Goal: Task Accomplishment & Management: Manage account settings

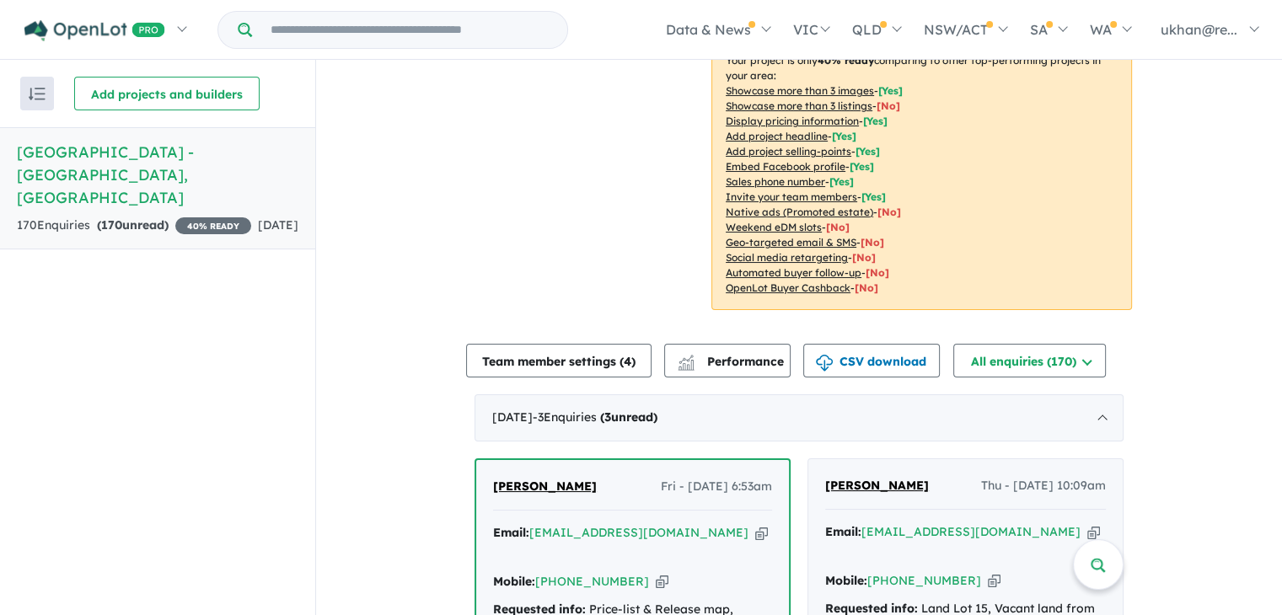
scroll to position [590, 0]
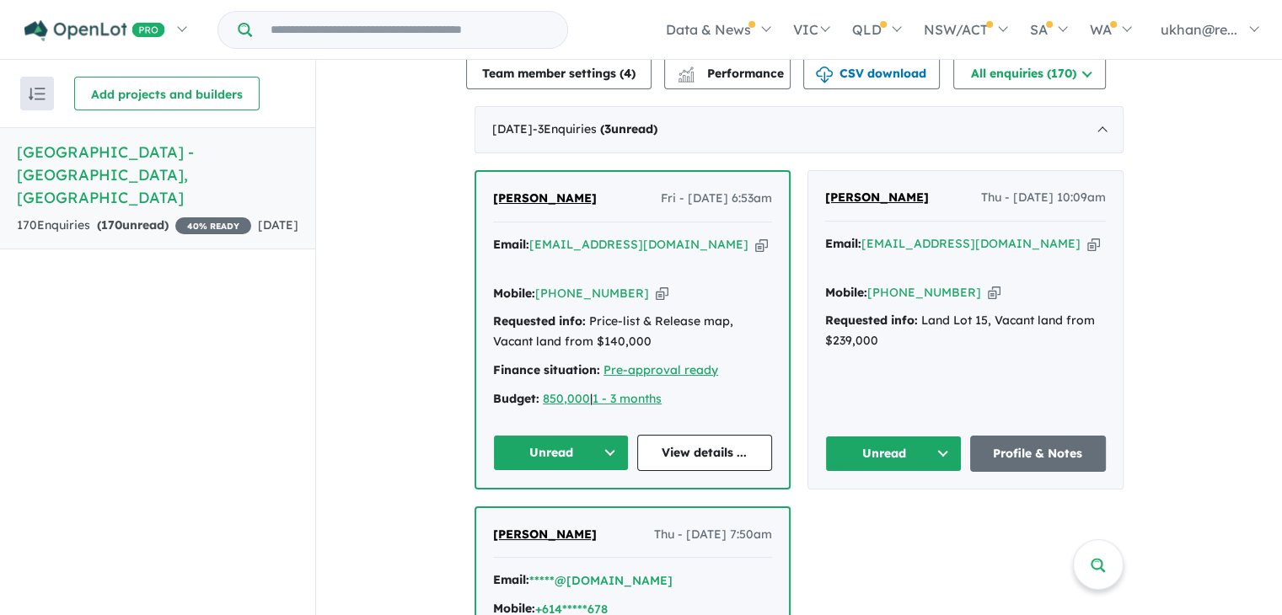
click at [592, 435] on button "Unread" at bounding box center [561, 453] width 136 height 36
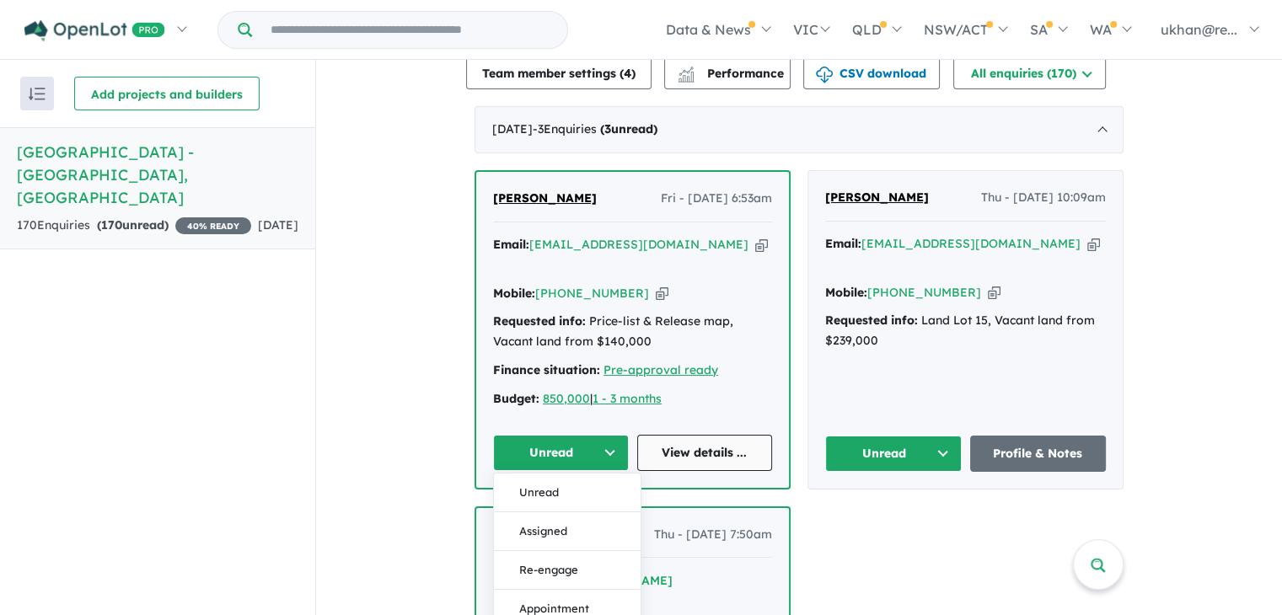
click at [695, 435] on link "View details ..." at bounding box center [705, 453] width 136 height 36
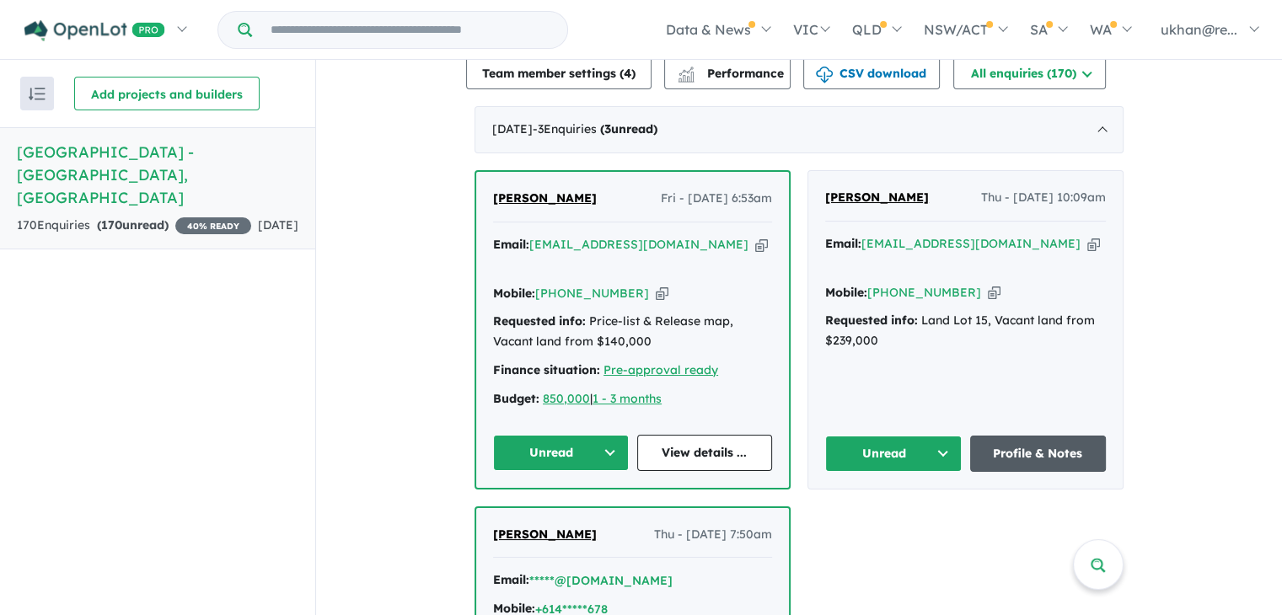
click at [1015, 436] on link "Profile & Notes" at bounding box center [1038, 454] width 137 height 36
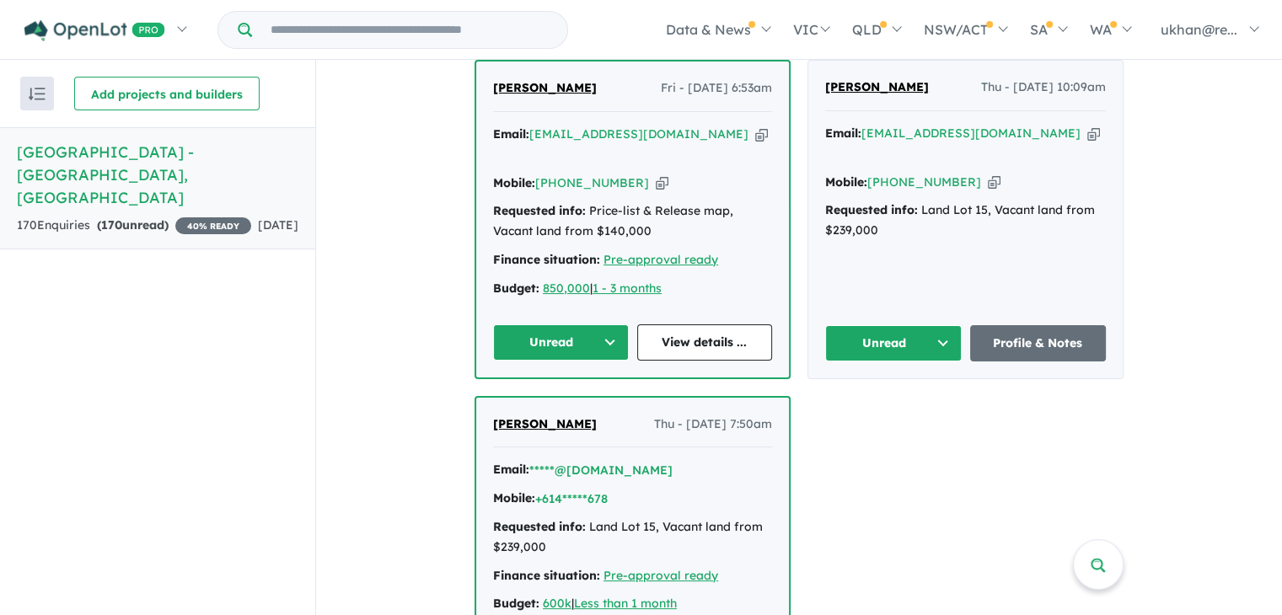
scroll to position [843, 0]
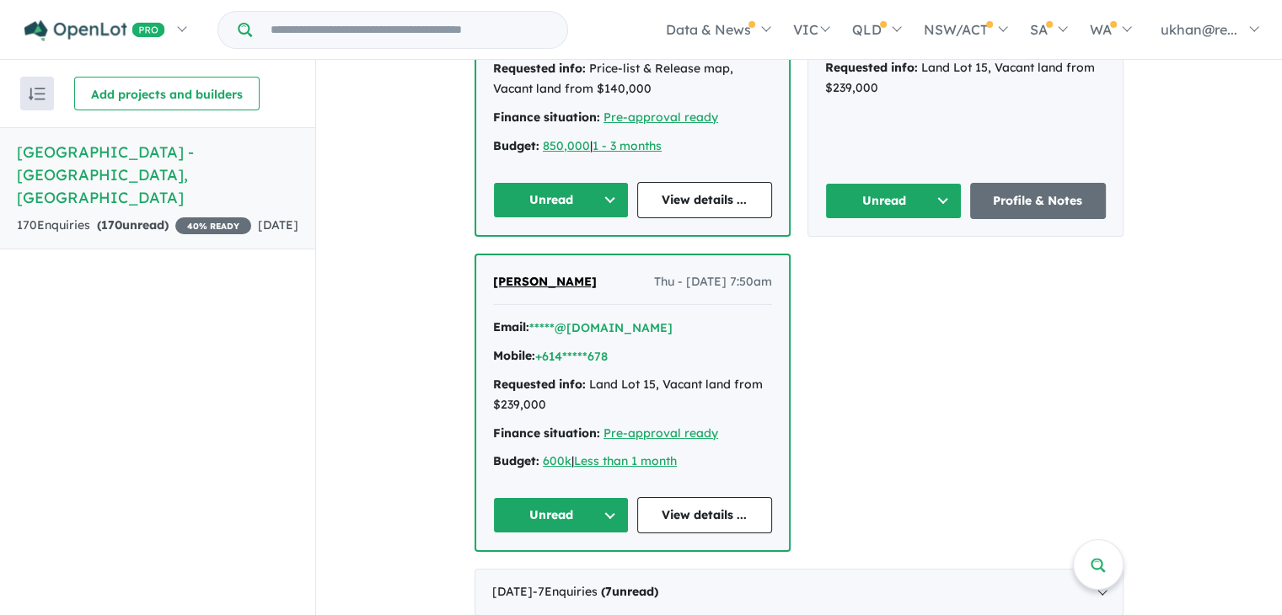
drag, startPoint x: 590, startPoint y: 239, endPoint x: 484, endPoint y: 239, distance: 106.2
click at [484, 255] on div "Robin Varghese Thu - 04/09/2025, 7:50am Email: *****@gmail.com Mobile: +614****…" at bounding box center [632, 403] width 313 height 296
copy span "[PERSON_NAME]"
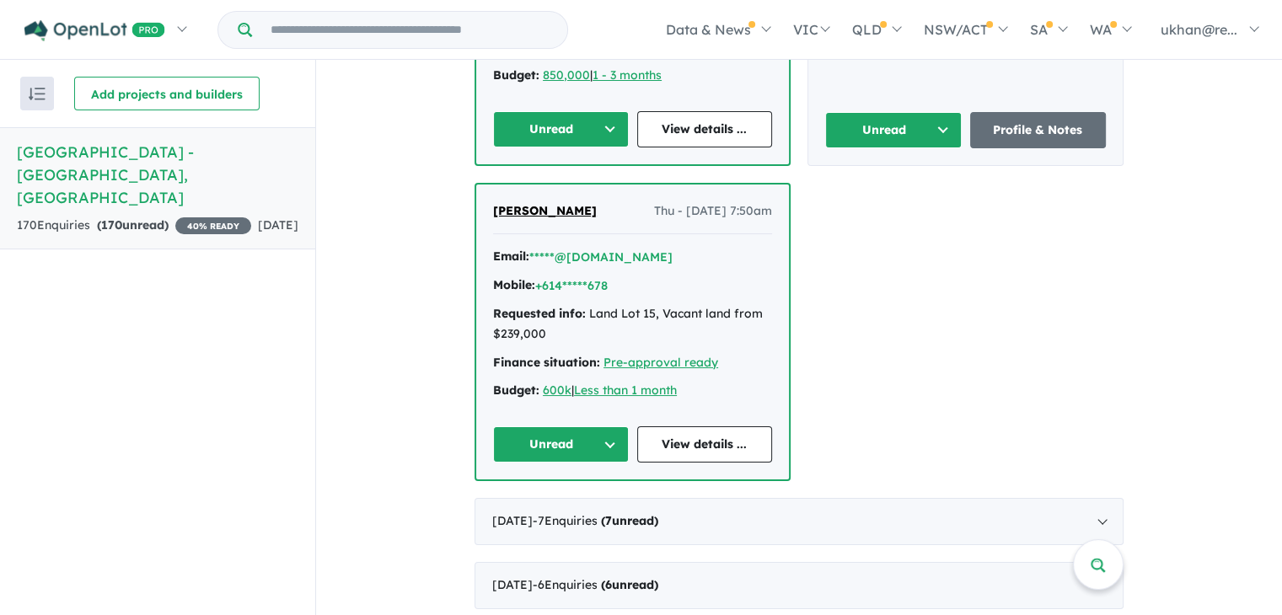
scroll to position [1180, 0]
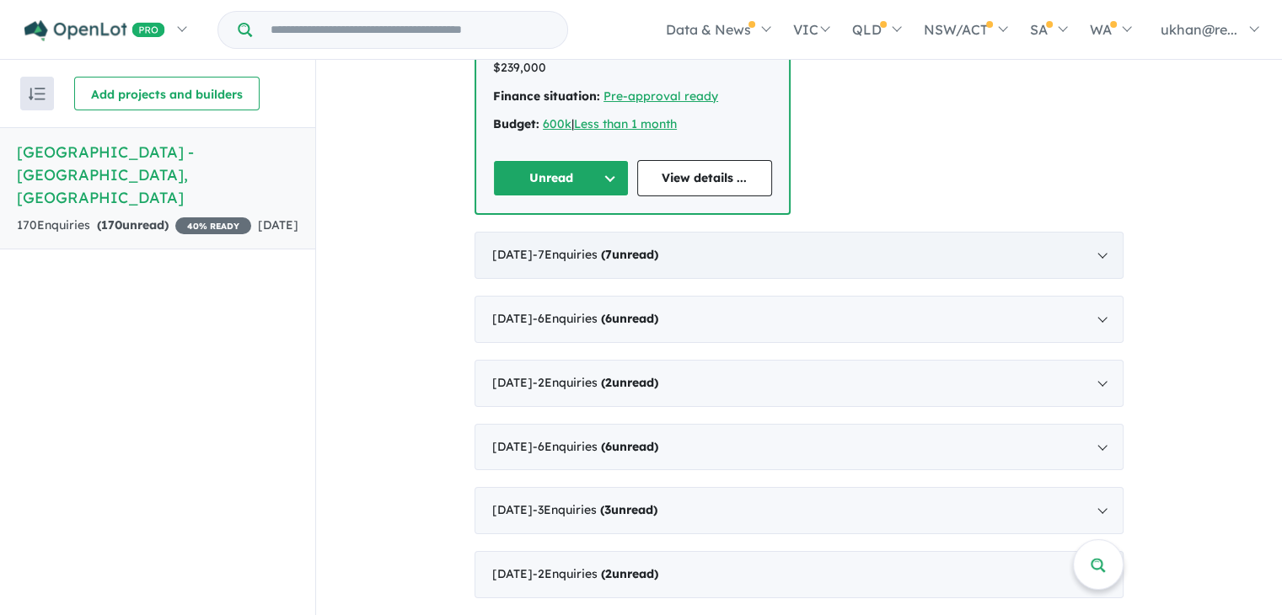
click at [848, 232] on div "[DATE] - 7 Enquir ies ( 7 unread)" at bounding box center [799, 255] width 649 height 47
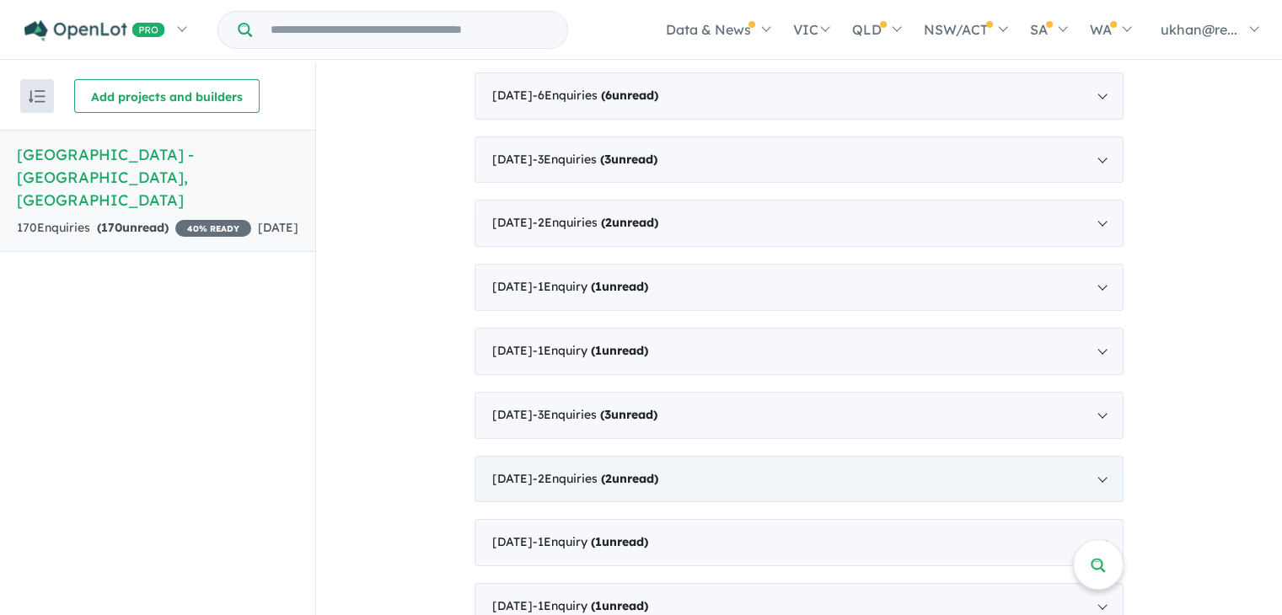
scroll to position [634, 0]
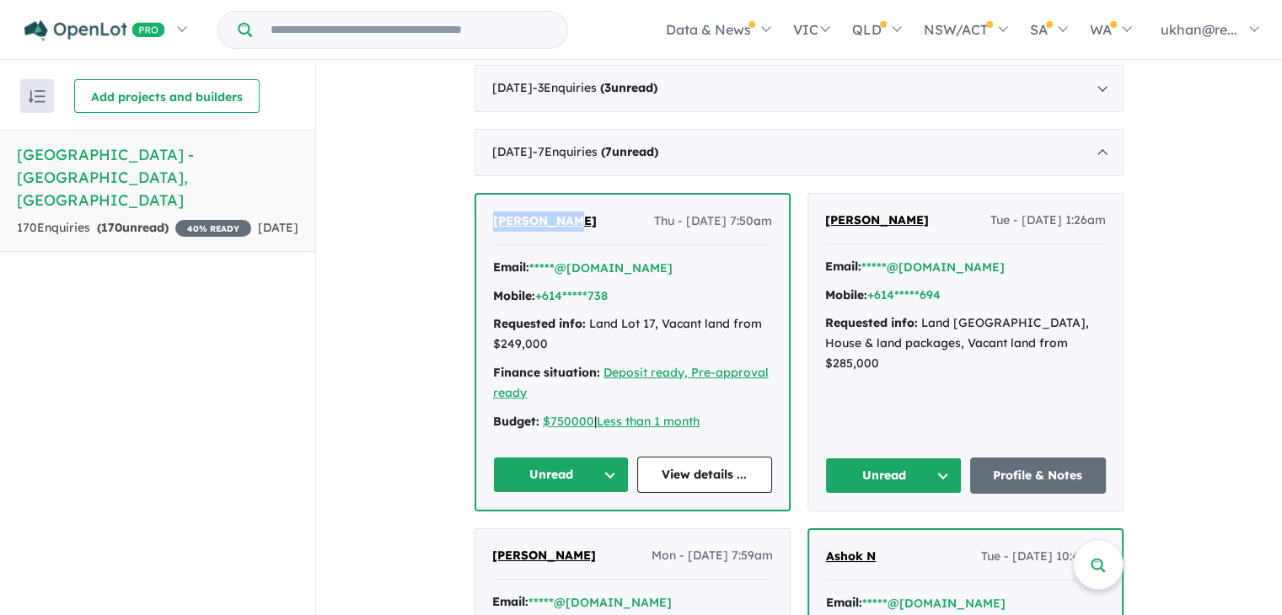
drag, startPoint x: 577, startPoint y: 195, endPoint x: 489, endPoint y: 193, distance: 87.7
click at [493, 212] on div "Alan Cooper Thu - 28/08/2025, 7:50am" at bounding box center [632, 229] width 279 height 34
copy span "[PERSON_NAME]"
click at [673, 457] on link "View details ..." at bounding box center [705, 475] width 136 height 36
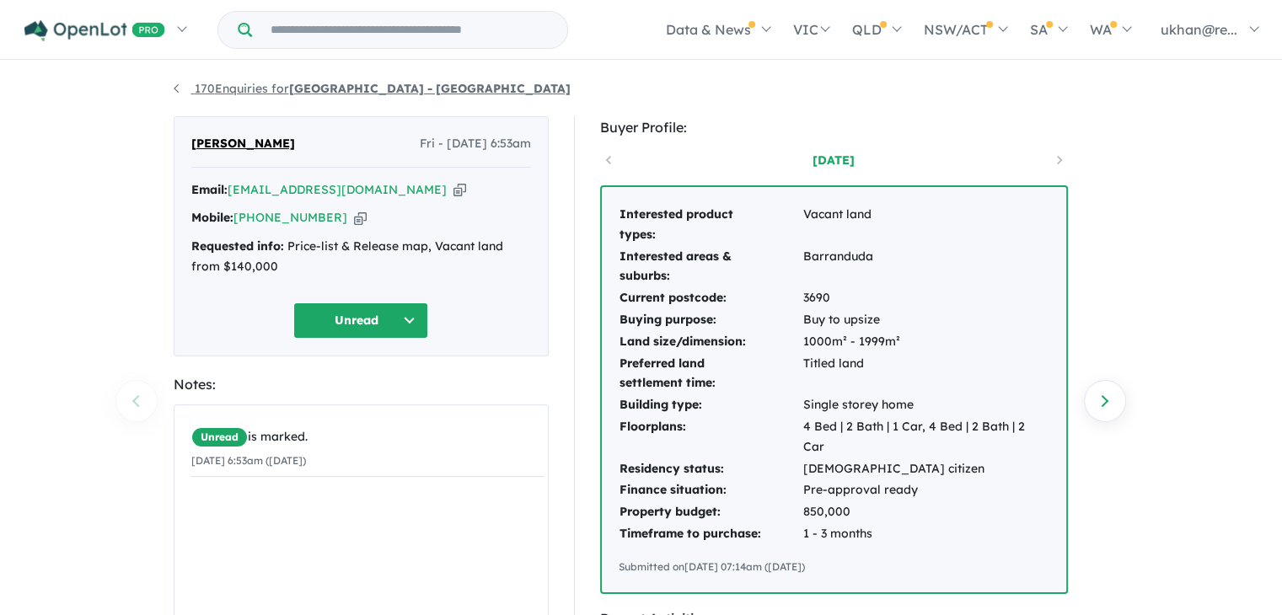
drag, startPoint x: 167, startPoint y: 93, endPoint x: 181, endPoint y: 92, distance: 14.4
click at [167, 93] on div "170 Enquiries for [GEOGRAPHIC_DATA] - [GEOGRAPHIC_DATA] Previous enquiry Next e…" at bounding box center [641, 340] width 961 height 556
click at [182, 92] on link "170 Enquiries for Glenwood Estate - Baranduda" at bounding box center [372, 88] width 397 height 15
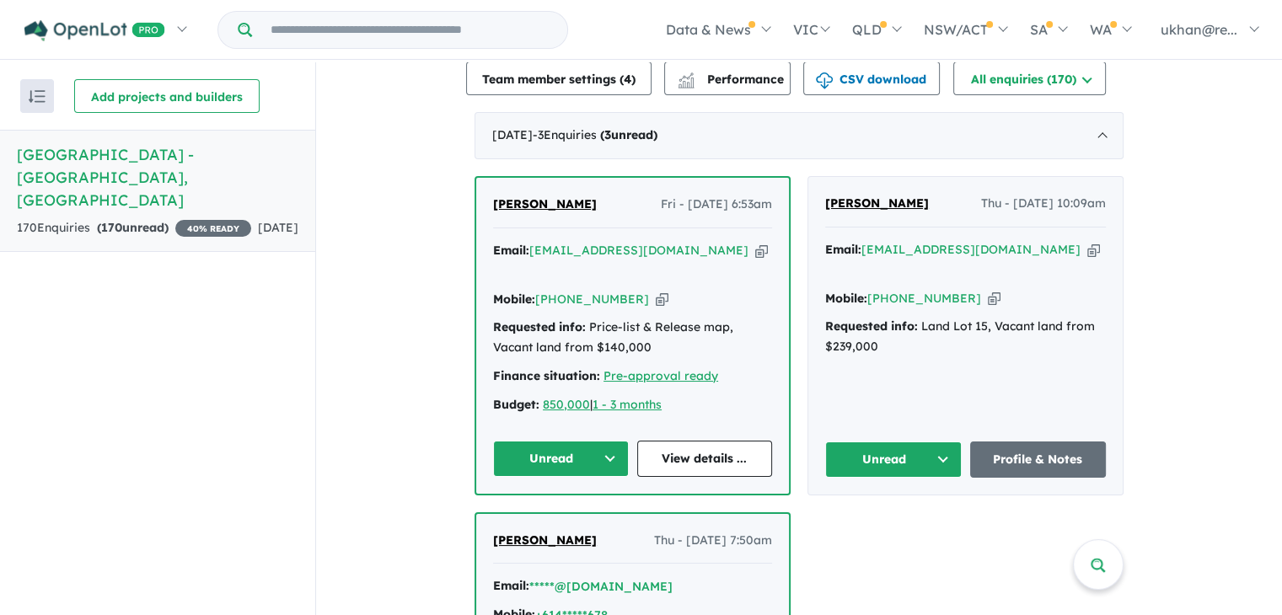
scroll to position [590, 0]
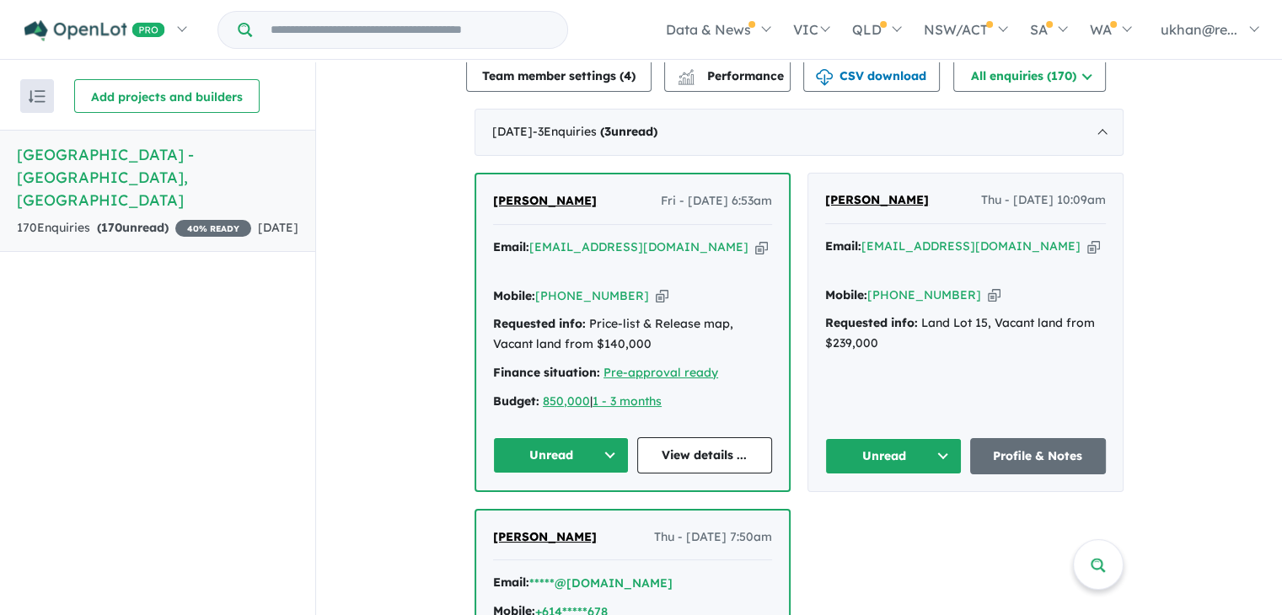
click at [887, 192] on span "[PERSON_NAME]" at bounding box center [877, 199] width 104 height 15
click at [1088, 238] on icon "button" at bounding box center [1094, 247] width 13 height 18
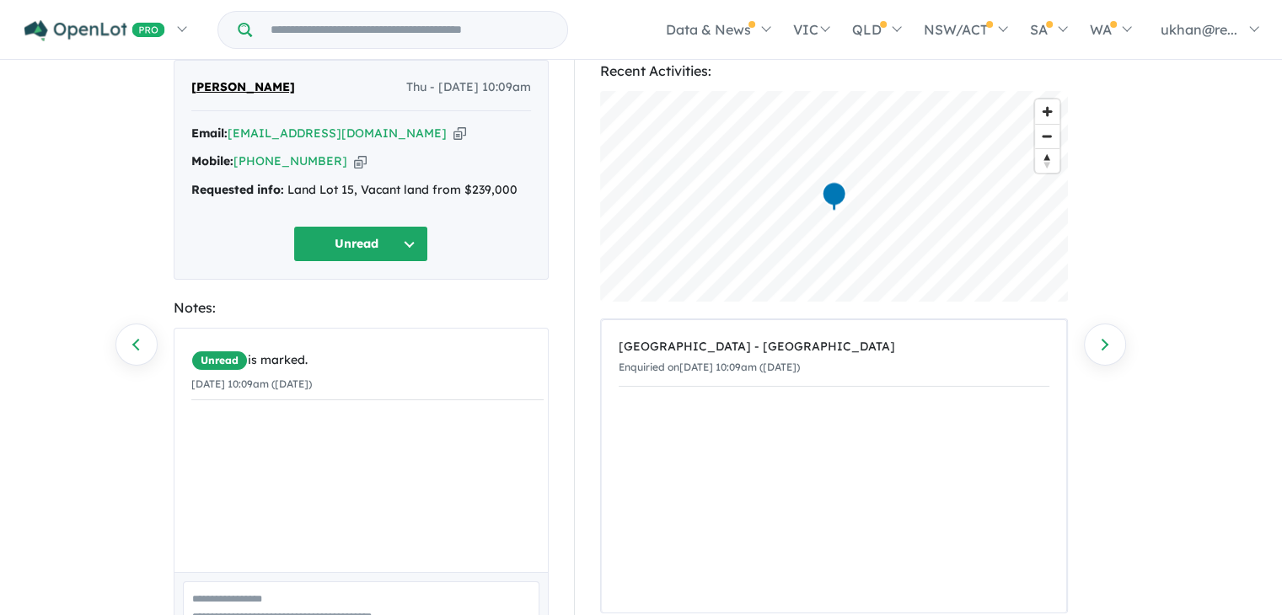
scroll to position [166, 0]
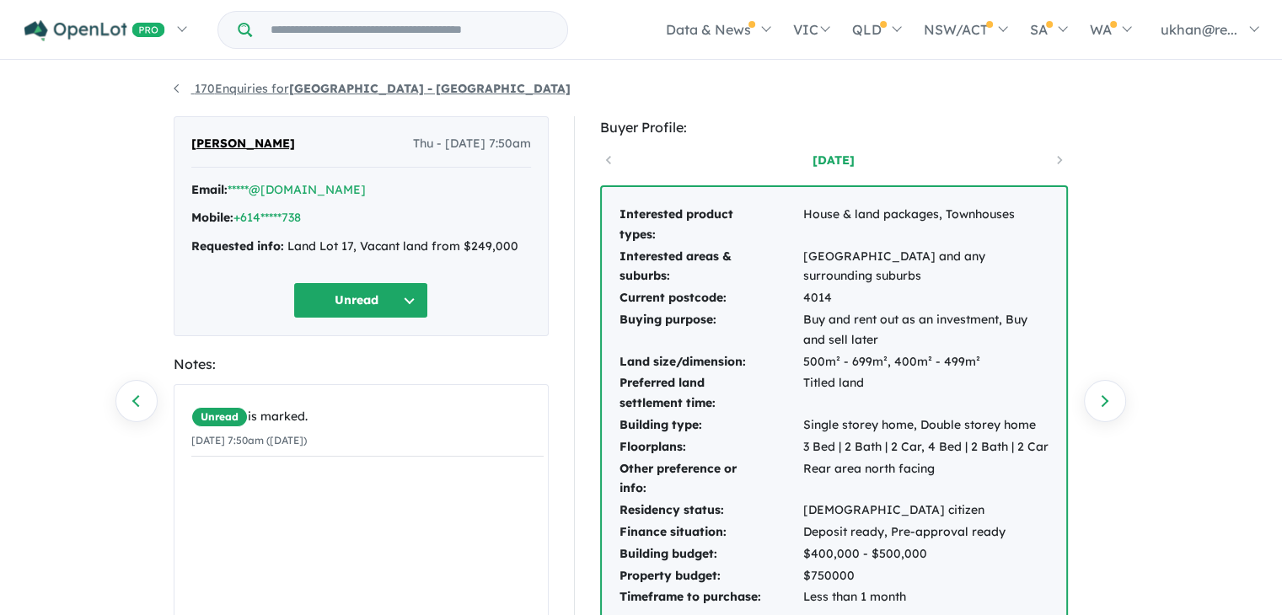
click at [184, 91] on link "170 Enquiries for [GEOGRAPHIC_DATA] - [GEOGRAPHIC_DATA]" at bounding box center [372, 88] width 397 height 15
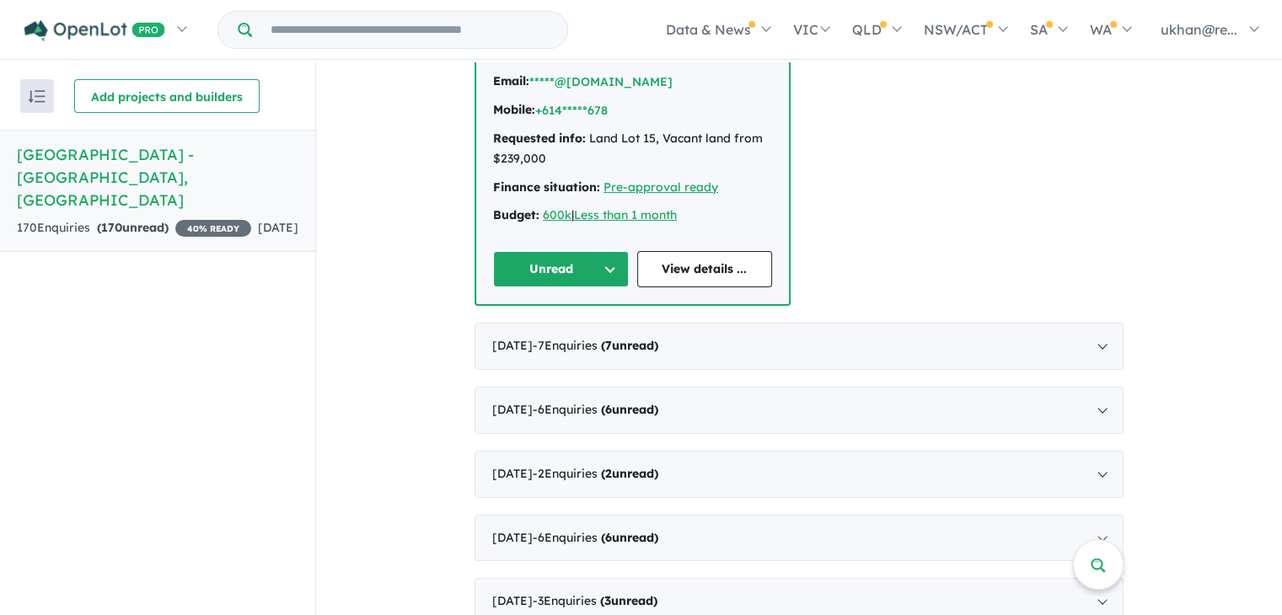
scroll to position [1096, 0]
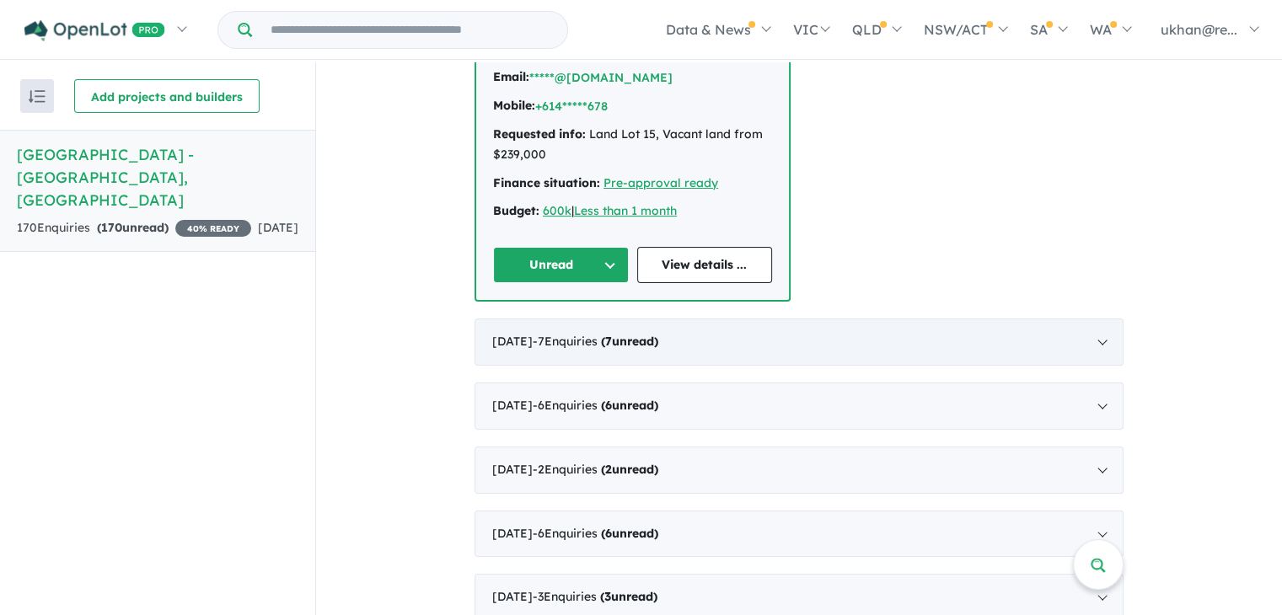
click at [681, 319] on div "[DATE] - 7 Enquir ies ( 7 unread)" at bounding box center [799, 342] width 649 height 47
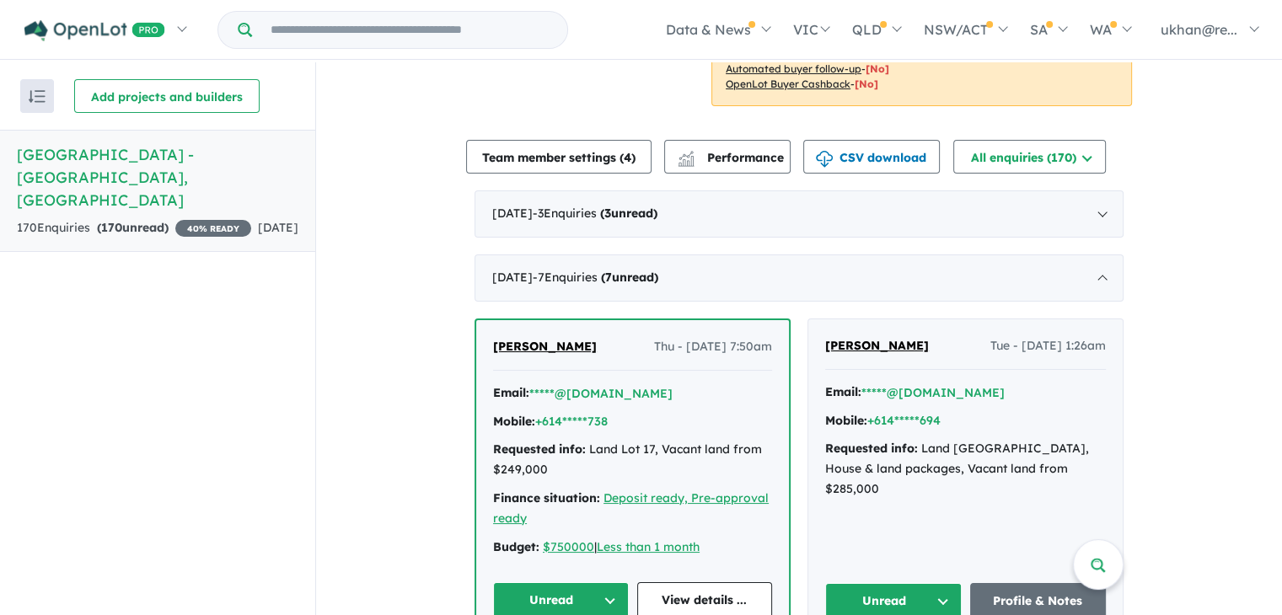
scroll to position [506, 0]
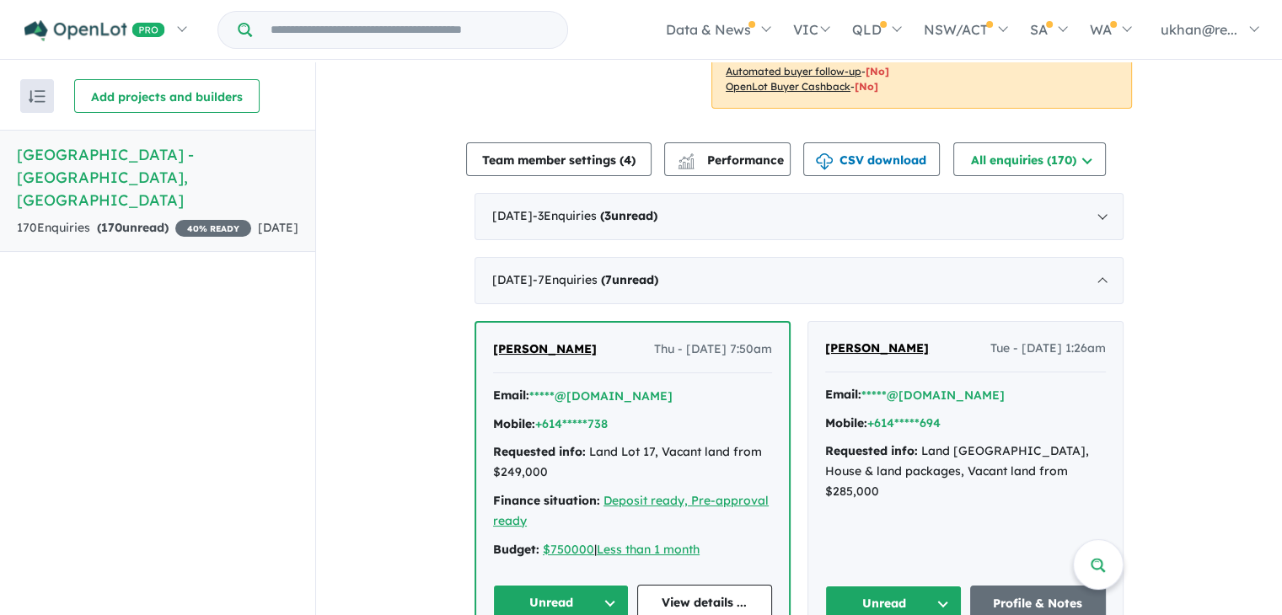
drag, startPoint x: 812, startPoint y: 320, endPoint x: 921, endPoint y: 321, distance: 108.8
click at [921, 322] on div "[PERSON_NAME] Tue - [DATE] 1:26am Email: *****@[DOMAIN_NAME] Mobile: +614*****6…" at bounding box center [966, 480] width 314 height 317
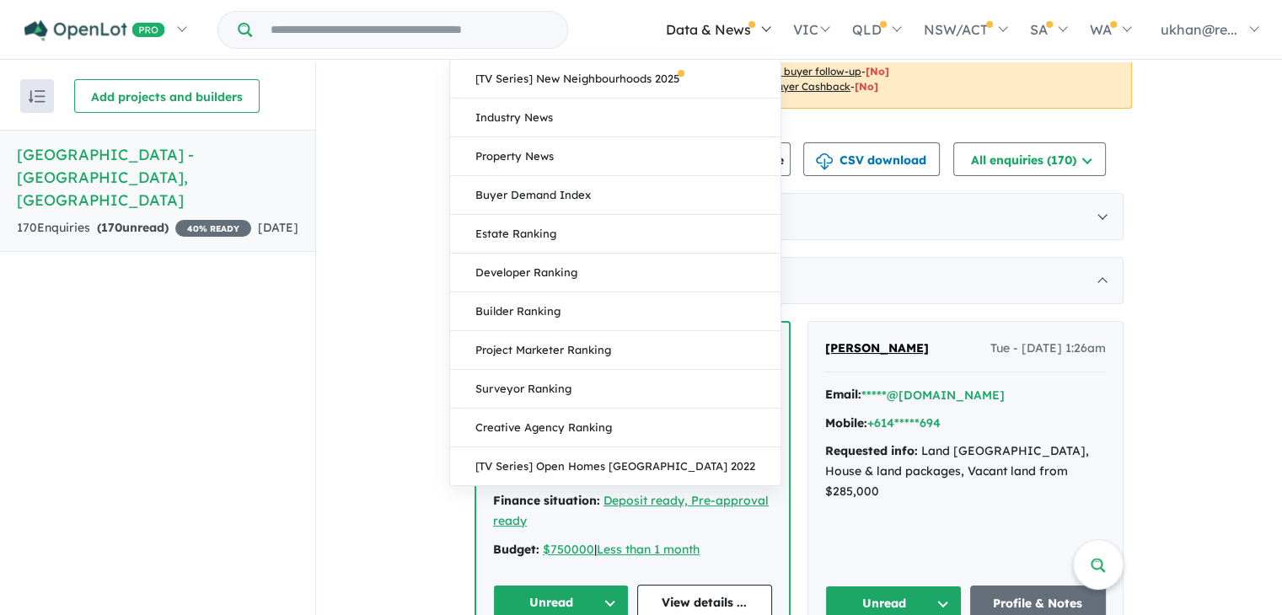
copy span "[PERSON_NAME]"
